Goal: Navigation & Orientation: Find specific page/section

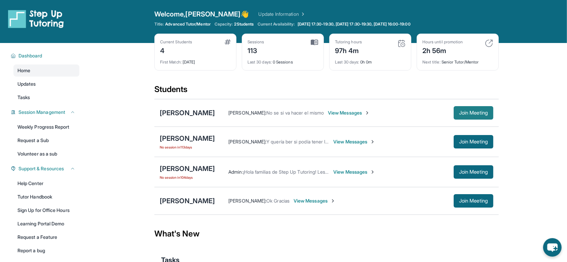
click at [474, 112] on span "Join Meeting" at bounding box center [473, 113] width 29 height 4
click at [478, 117] on button "Join Meeting" at bounding box center [474, 112] width 40 height 13
click at [534, 56] on main "Current Students 4 First Match : [DATE] Sessions 113 Last 30 days : 0 Sessions …" at bounding box center [326, 175] width 481 height 264
click at [463, 114] on span "Join Meeting" at bounding box center [473, 113] width 29 height 4
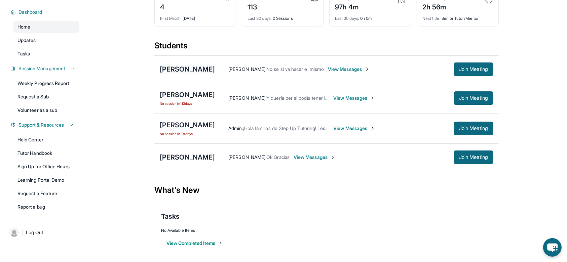
click at [180, 71] on div "[PERSON_NAME]" at bounding box center [187, 69] width 55 height 9
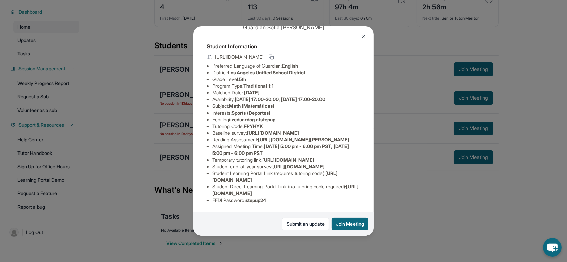
scroll to position [38, 0]
click at [364, 38] on img at bounding box center [363, 36] width 5 height 5
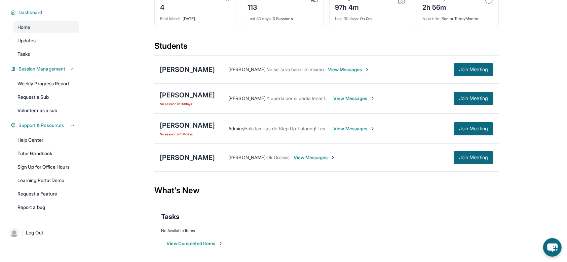
scroll to position [0, 0]
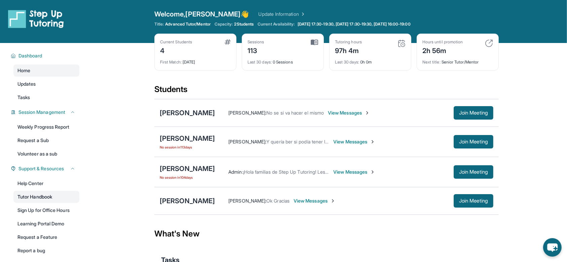
click at [40, 201] on link "Tutor Handbook" at bounding box center [46, 197] width 66 height 12
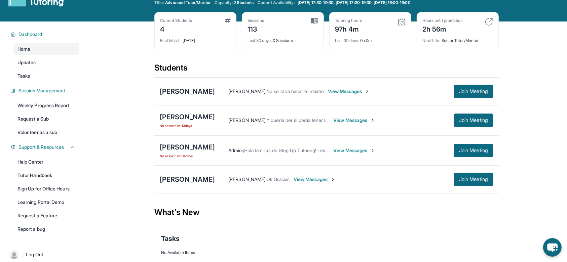
scroll to position [11, 0]
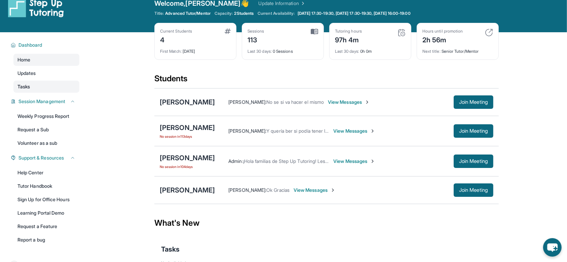
click at [33, 89] on link "Tasks" at bounding box center [46, 87] width 66 height 12
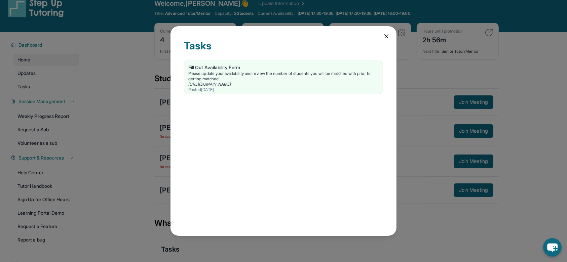
click at [386, 36] on icon at bounding box center [386, 36] width 3 height 3
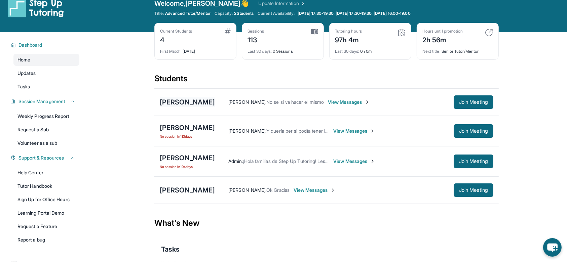
click at [198, 102] on div "[PERSON_NAME]" at bounding box center [187, 102] width 55 height 9
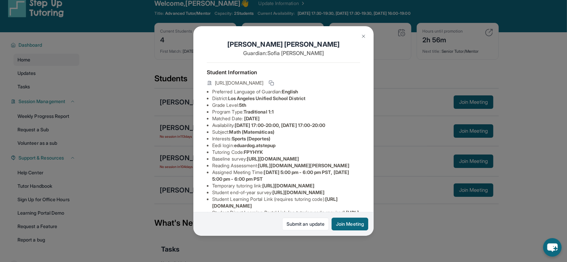
click at [365, 35] on img at bounding box center [363, 36] width 5 height 5
